Goal: Browse casually

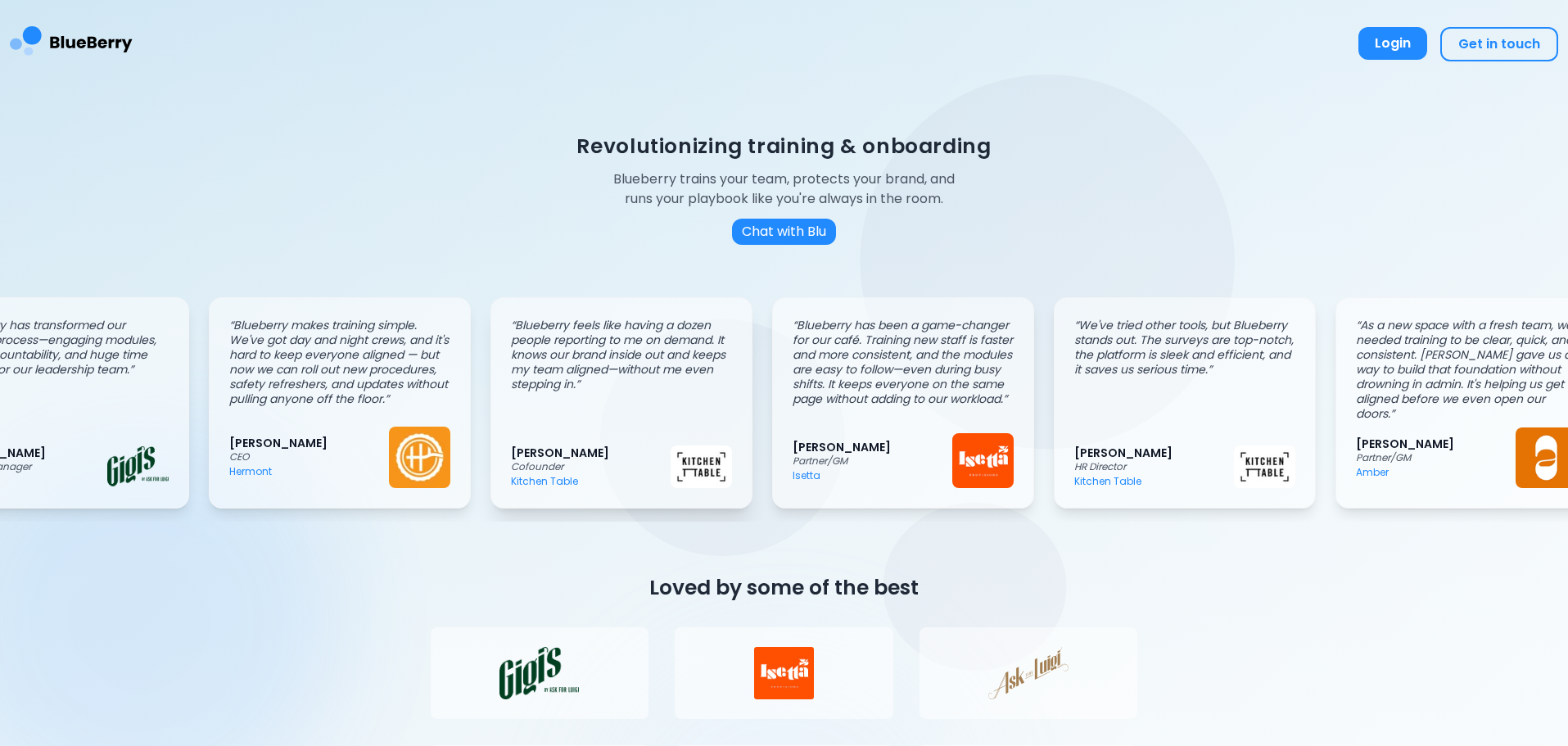
drag, startPoint x: 887, startPoint y: 416, endPoint x: 613, endPoint y: 399, distance: 274.5
click at [632, 404] on div "“ Blueberry feels like having a dozen people reporting to me on demand. It know…" at bounding box center [622, 381] width 221 height 128
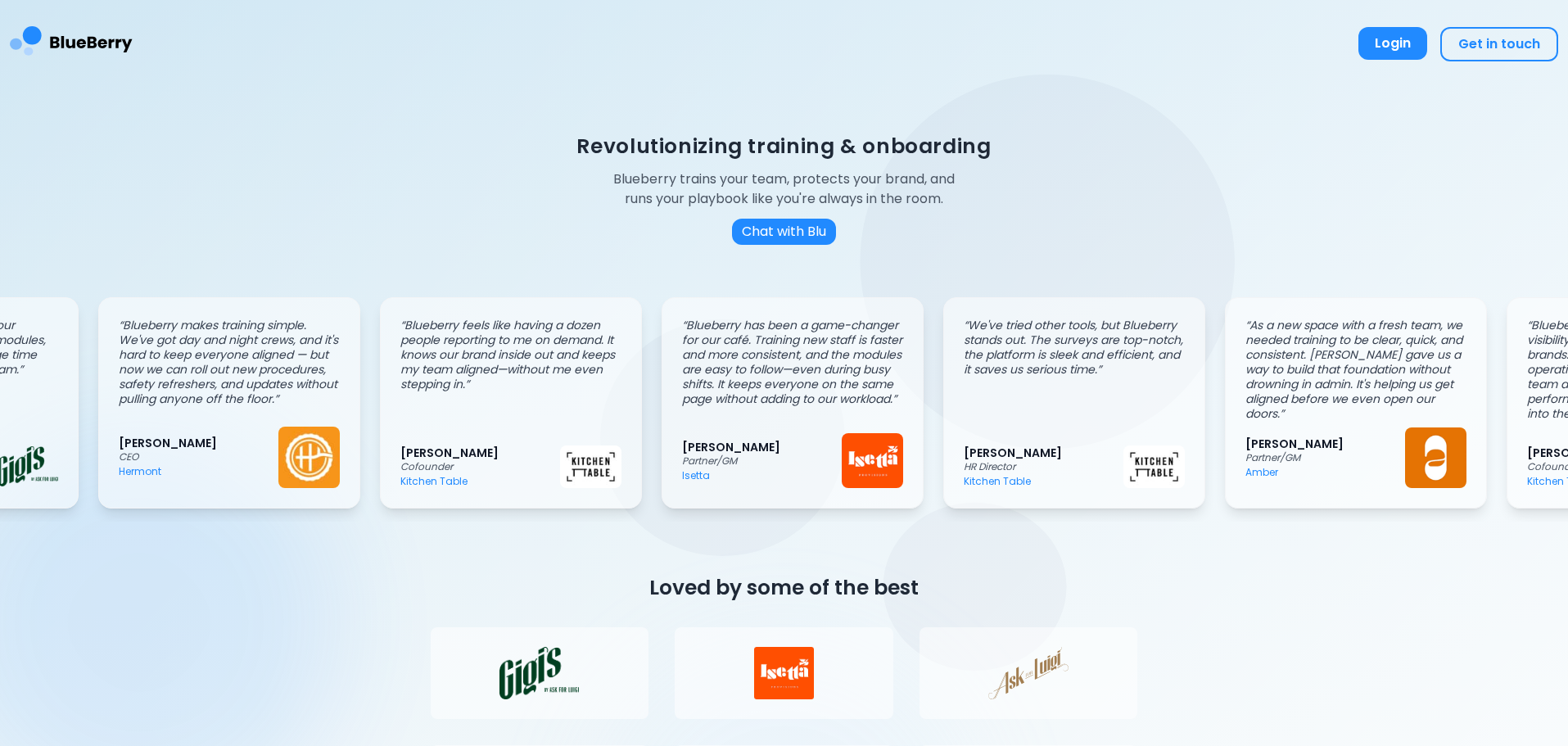
click at [120, 41] on img at bounding box center [72, 43] width 123 height 62
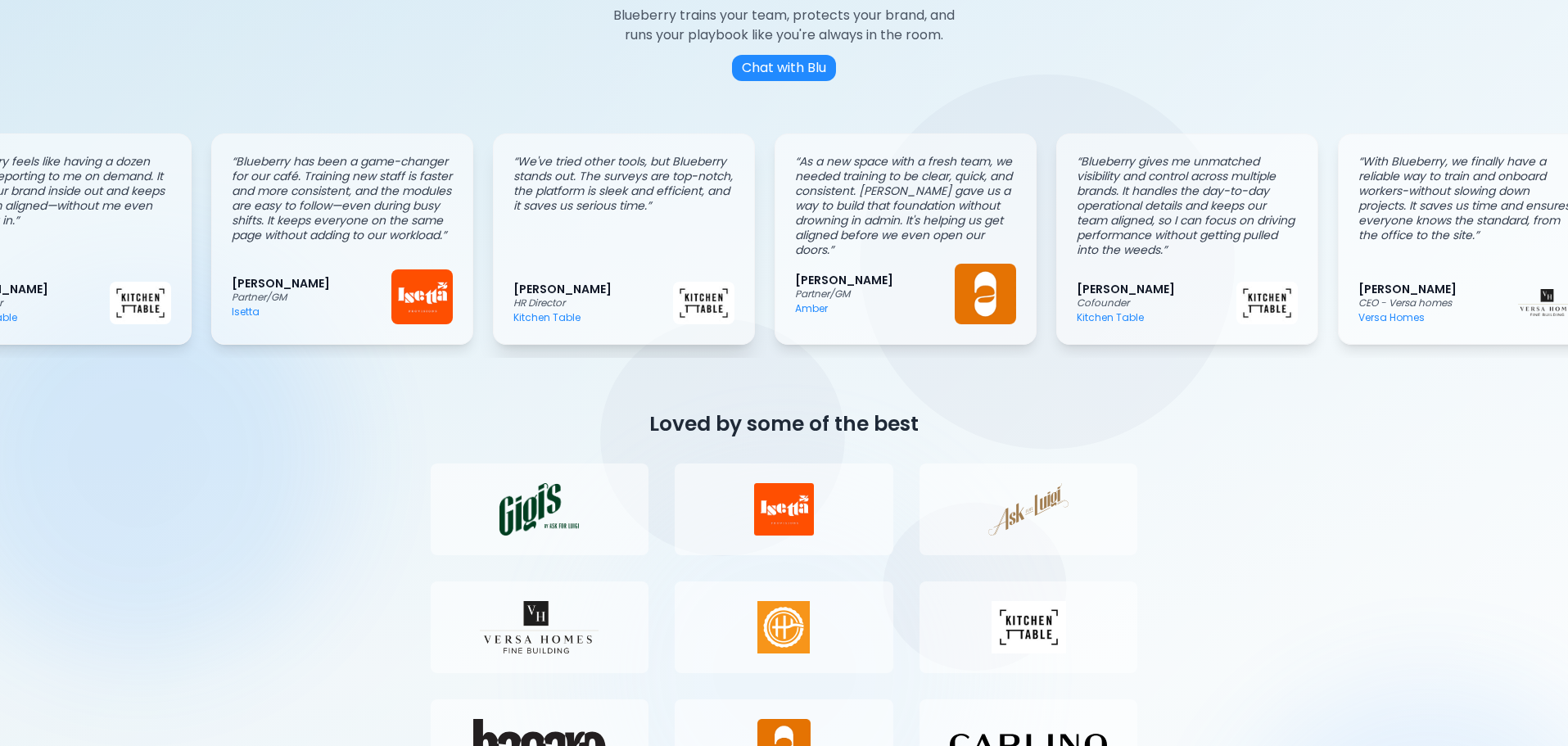
drag, startPoint x: 1254, startPoint y: 227, endPoint x: 684, endPoint y: 264, distance: 571.2
click at [710, 266] on div "“ Blueberry makes employee training and surveys incredibly easy. The AI is intu…" at bounding box center [784, 239] width 1568 height 237
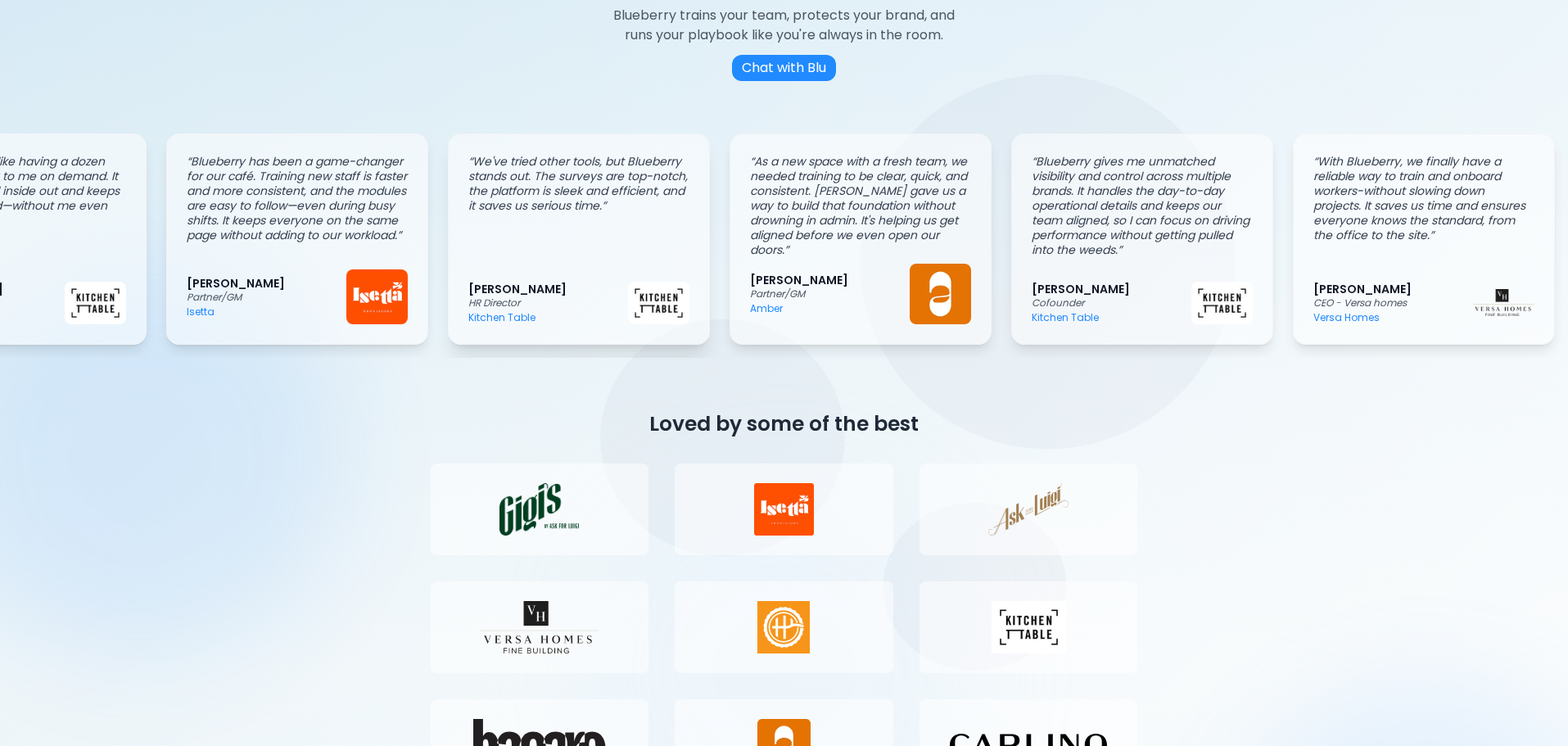
drag, startPoint x: 1176, startPoint y: 257, endPoint x: 467, endPoint y: 273, distance: 709.2
click at [495, 276] on div "“ Blueberry makes employee training and surveys incredibly easy. The AI is intu…" at bounding box center [784, 239] width 1568 height 237
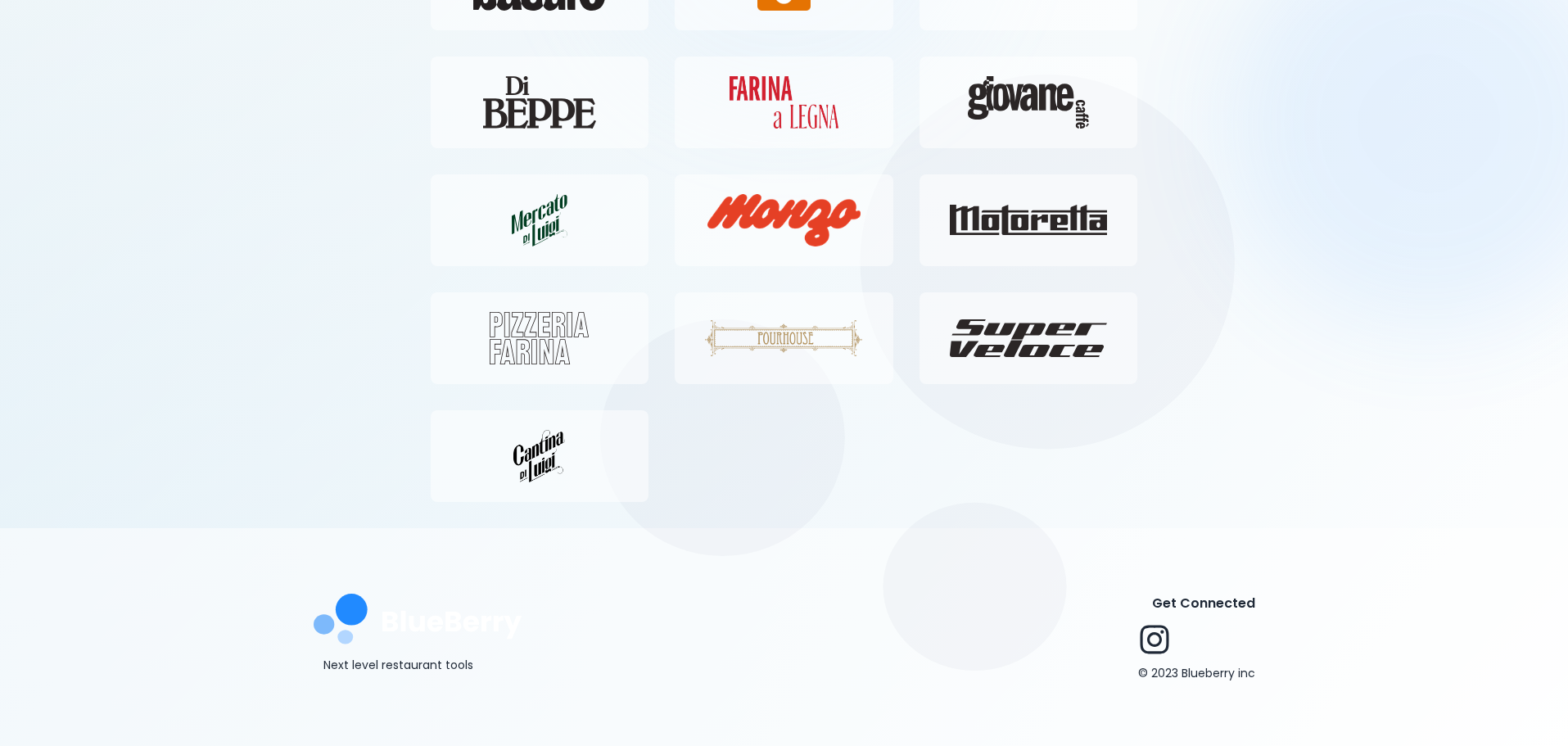
click at [1168, 640] on icon at bounding box center [1154, 639] width 29 height 29
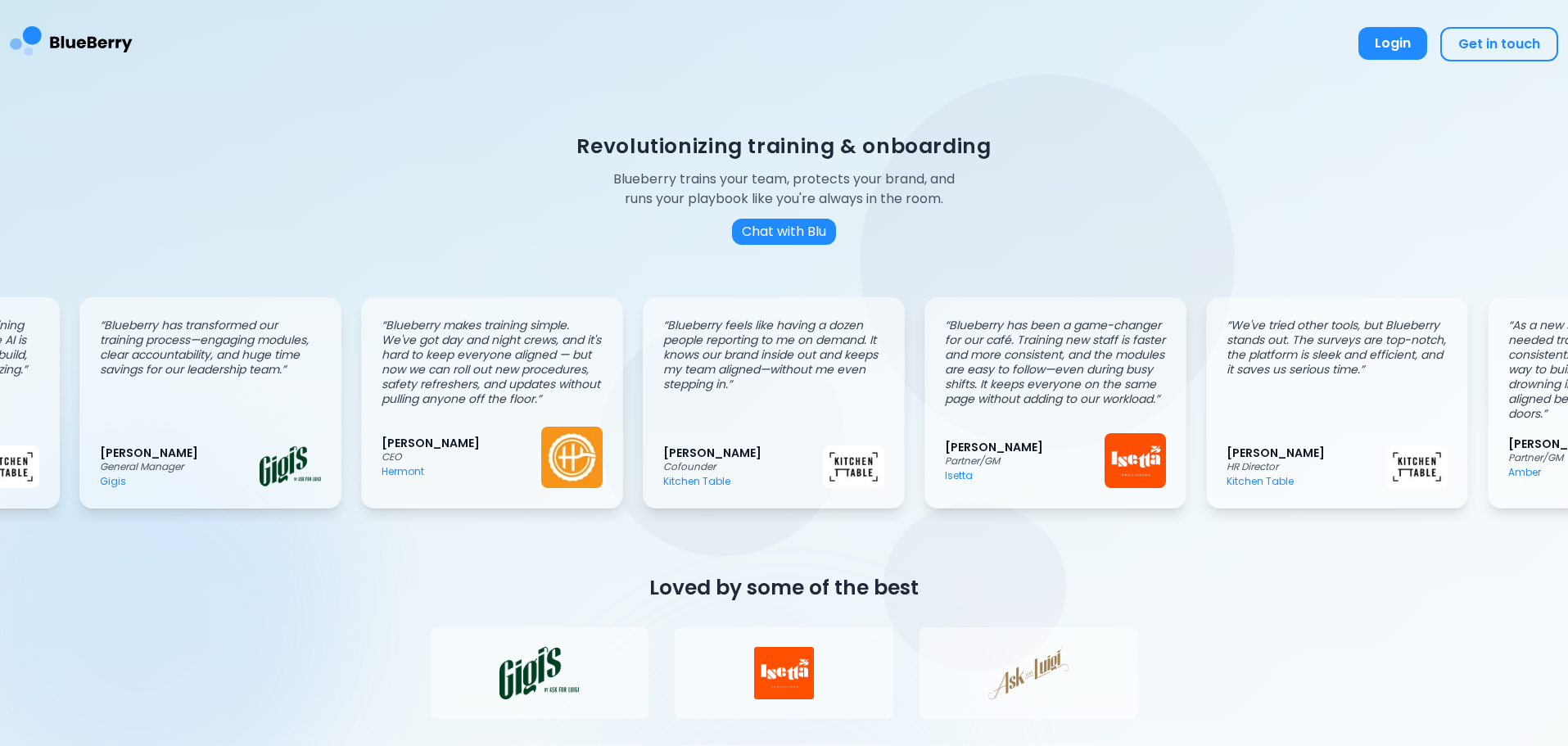
scroll to position [0, 218]
